Goal: Use online tool/utility: Use online tool/utility

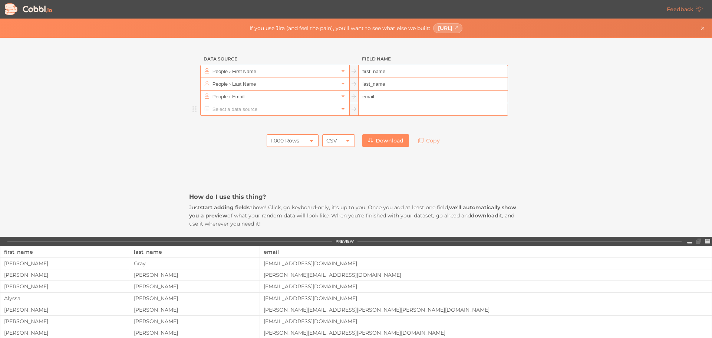
click at [340, 110] on icon at bounding box center [342, 108] width 5 height 5
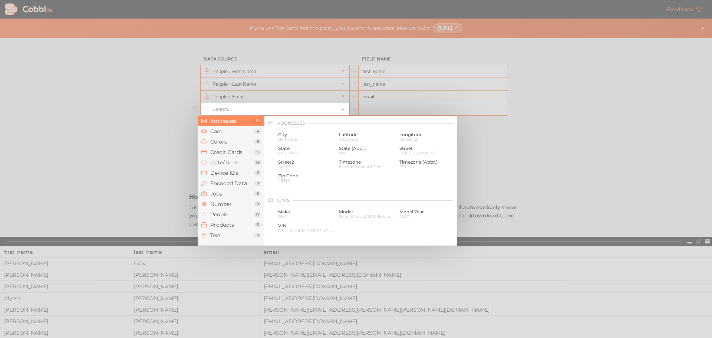
click at [510, 108] on div at bounding box center [356, 169] width 712 height 338
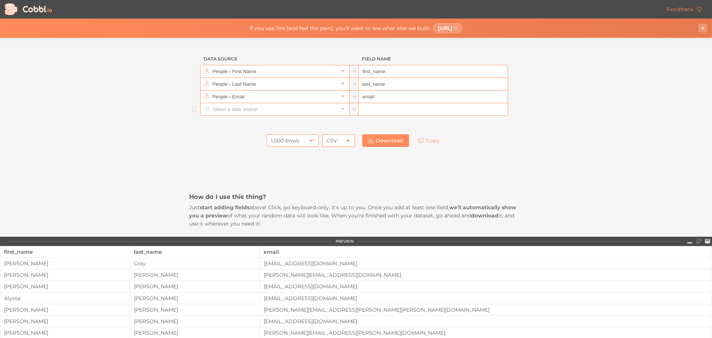
click at [703, 27] on icon "Close banner" at bounding box center [702, 28] width 5 height 5
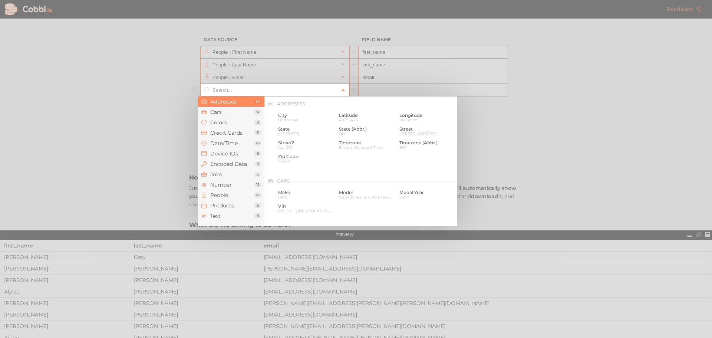
click at [340, 90] on icon at bounding box center [342, 90] width 5 height 5
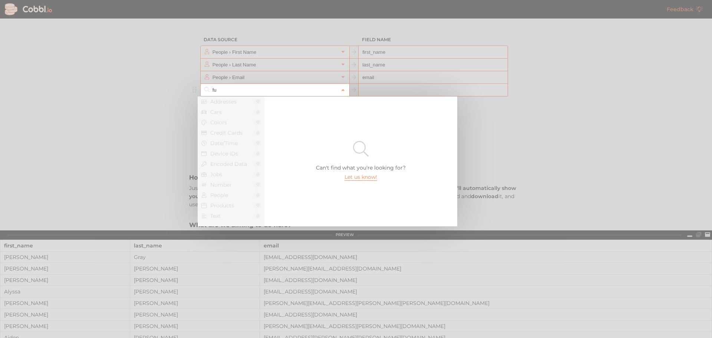
type input "f"
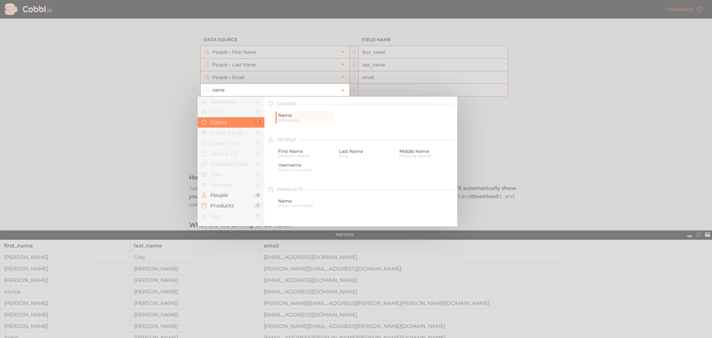
click at [230, 90] on input "name" at bounding box center [275, 90] width 128 height 12
drag, startPoint x: 228, startPoint y: 90, endPoint x: 201, endPoint y: 90, distance: 26.7
click at [201, 90] on div "name" at bounding box center [275, 90] width 149 height 12
type input "n"
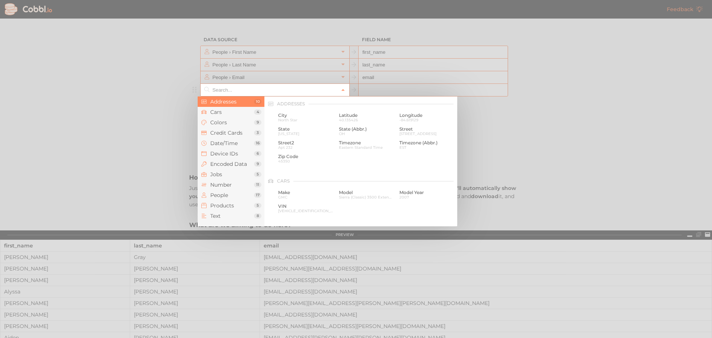
click at [482, 109] on div at bounding box center [356, 169] width 712 height 338
click at [340, 88] on icon at bounding box center [342, 90] width 5 height 5
click at [227, 195] on span "People" at bounding box center [232, 195] width 44 height 6
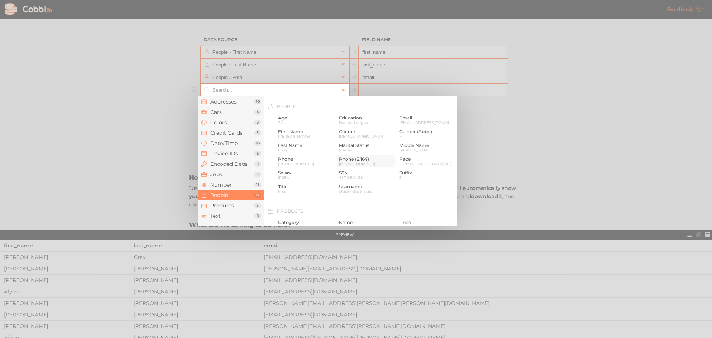
scroll to position [571, 0]
click at [299, 159] on span "[PHONE_NUMBER]" at bounding box center [305, 161] width 55 height 4
type input "People › Phone"
type input "phone"
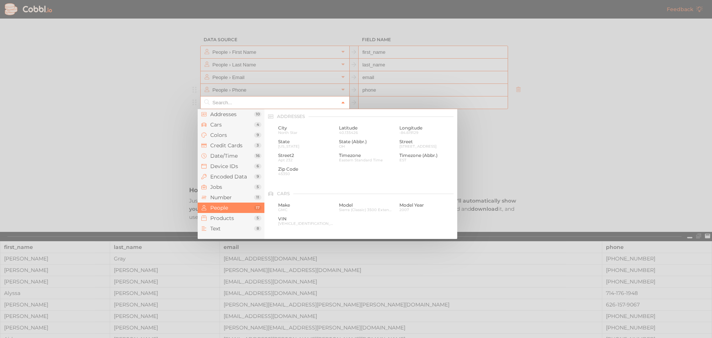
click at [340, 101] on icon at bounding box center [342, 102] width 5 height 5
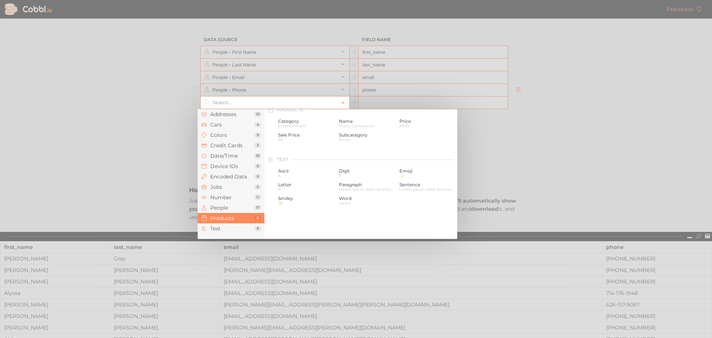
scroll to position [645, 0]
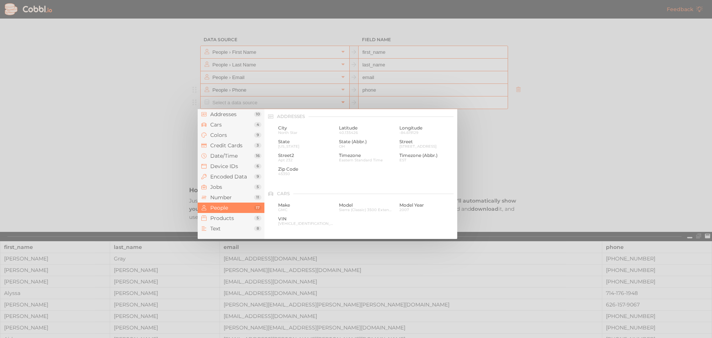
click at [342, 102] on icon at bounding box center [343, 103] width 3 height 2
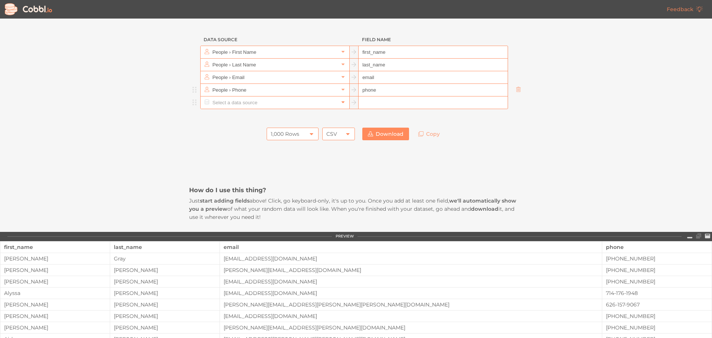
click at [341, 102] on icon at bounding box center [342, 101] width 5 height 5
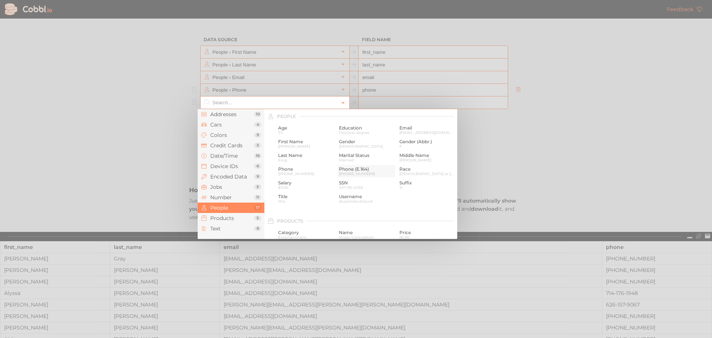
click at [348, 169] on span "Phone (E.164)" at bounding box center [366, 169] width 55 height 5
type input "People › Phone (E.164)"
type input "phone_e_164"
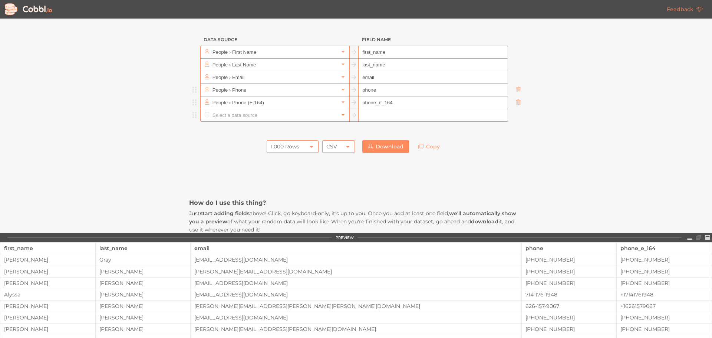
click at [340, 114] on icon at bounding box center [342, 114] width 5 height 5
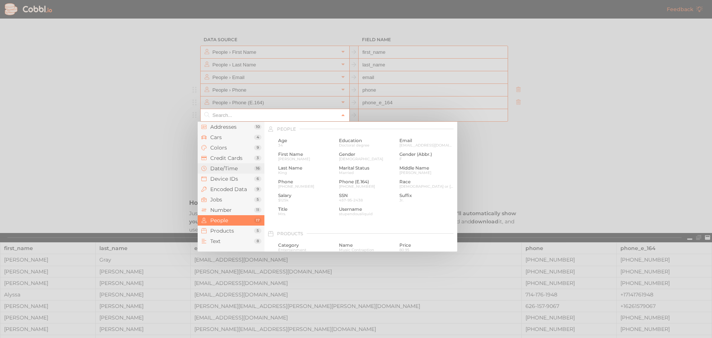
click at [228, 167] on span "Date/Time" at bounding box center [232, 168] width 44 height 6
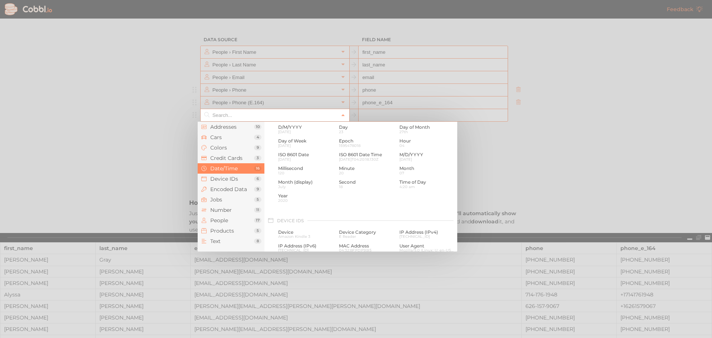
scroll to position [226, 0]
click at [410, 165] on span "M/D/YYYY" at bounding box center [426, 167] width 55 height 5
type input "Date/Time › M/D/YYYY"
type input "m/d/yyyy"
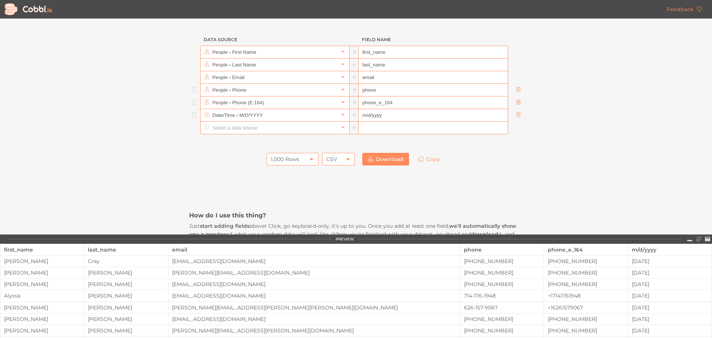
click at [516, 100] on icon at bounding box center [518, 101] width 5 height 5
